Goal: Browse casually

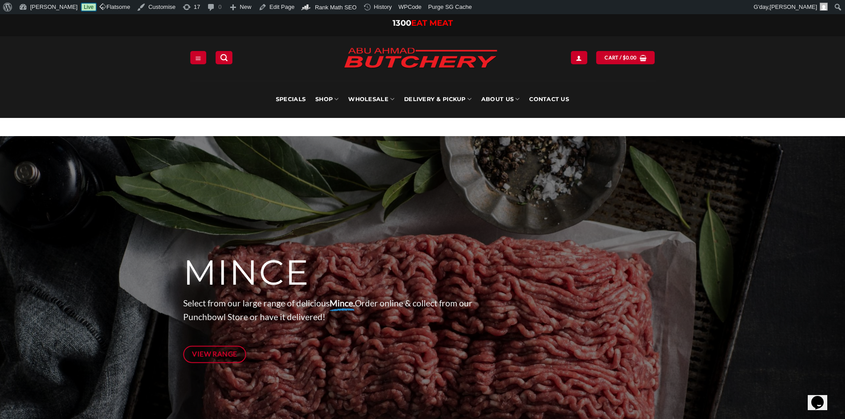
click at [96, 5] on link "Live" at bounding box center [88, 7] width 15 height 8
